Goal: Task Accomplishment & Management: Use online tool/utility

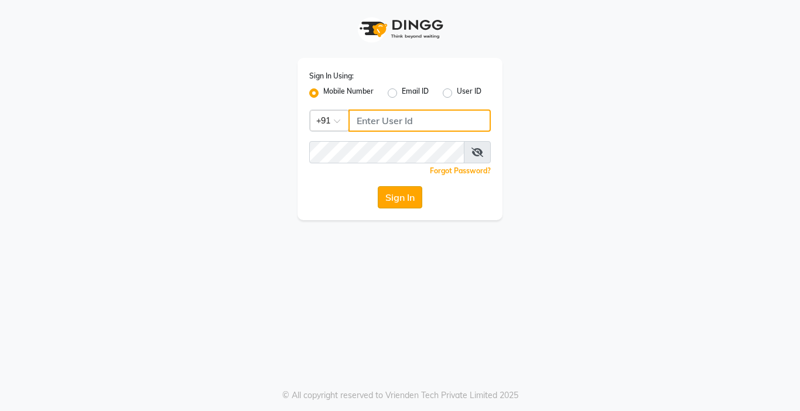
type input "8926660660"
click at [412, 197] on button "Sign In" at bounding box center [400, 197] width 45 height 22
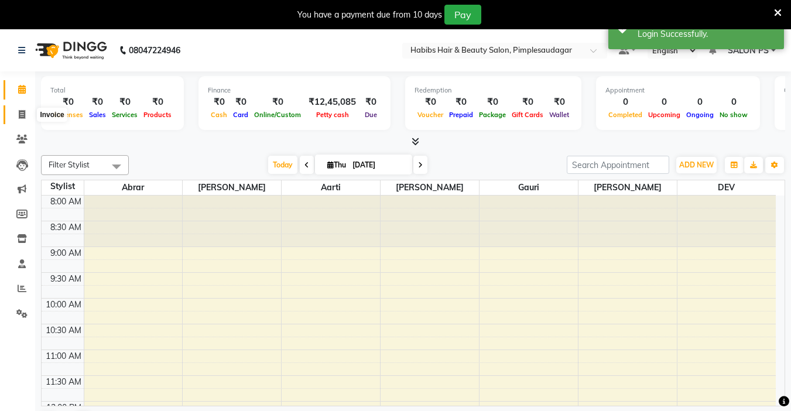
click at [11, 120] on link "Invoice" at bounding box center [18, 114] width 28 height 19
select select "4820"
select select "service"
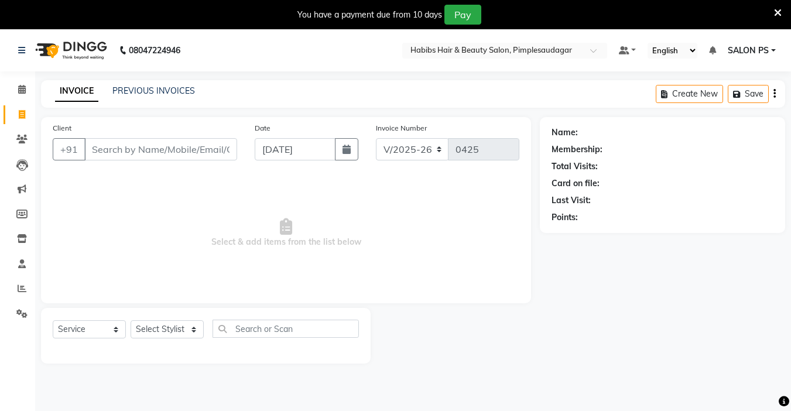
click at [149, 81] on div "INVOICE PREVIOUS INVOICES Create New Save" at bounding box center [413, 94] width 744 height 28
click at [146, 93] on link "PREVIOUS INVOICES" at bounding box center [153, 90] width 83 height 11
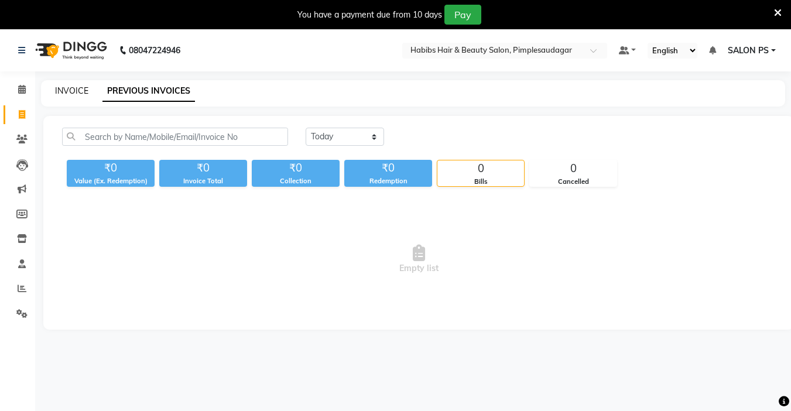
click at [61, 91] on link "INVOICE" at bounding box center [71, 90] width 33 height 11
select select "4820"
select select "service"
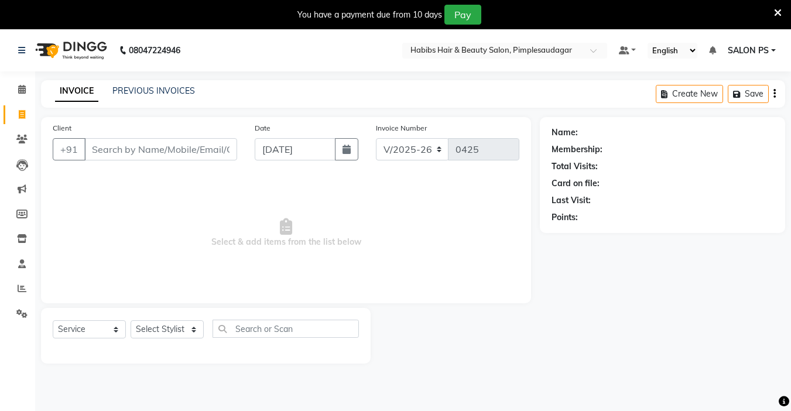
scroll to position [29, 0]
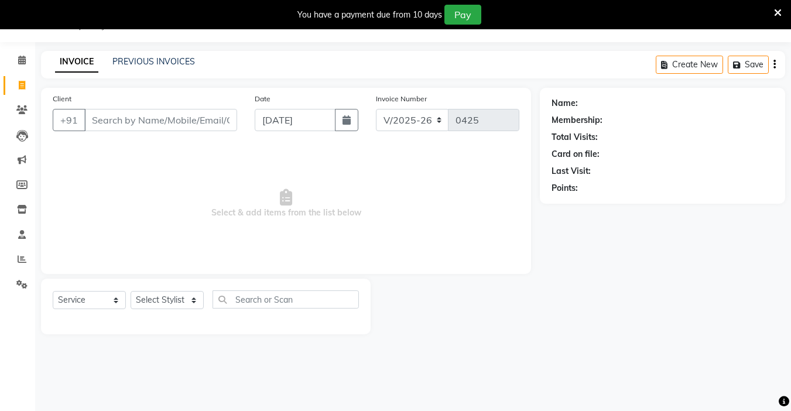
click at [776, 9] on icon at bounding box center [778, 13] width 8 height 11
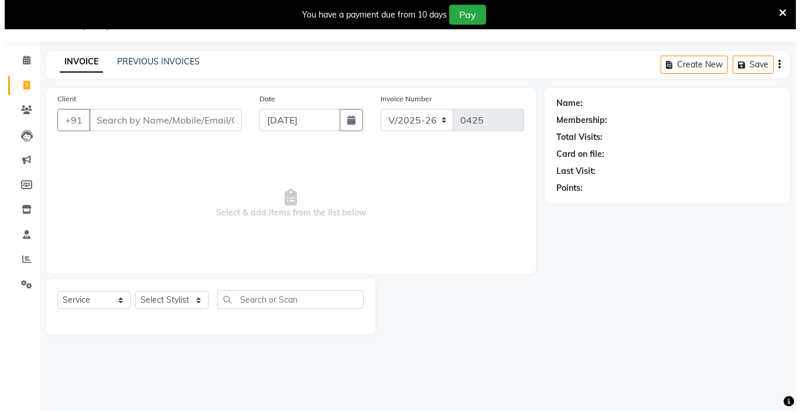
scroll to position [0, 0]
